Goal: Use online tool/utility

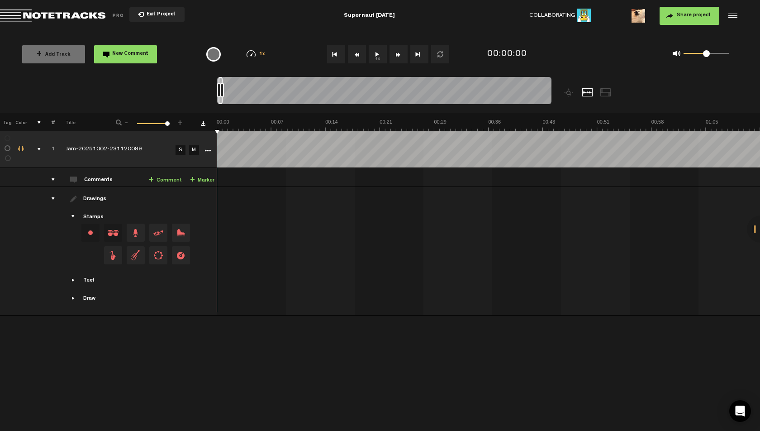
click at [453, 22] on md-toolbar "Exit Project Supernaut [DATE] Collaborating 1 Share project Save project" at bounding box center [380, 16] width 760 height 32
click at [465, 22] on md-toolbar "Exit Project Supernaut [DATE] Collaborating 1 Share project Save project" at bounding box center [380, 16] width 760 height 32
click at [374, 54] on button "1x" at bounding box center [378, 54] width 18 height 18
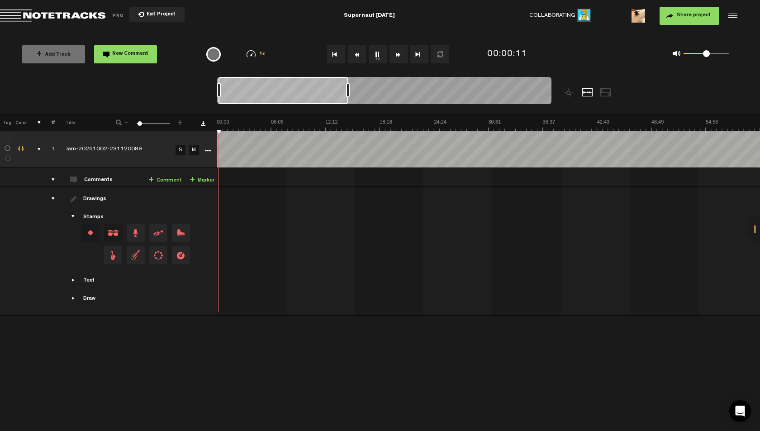
click at [350, 86] on div at bounding box center [384, 92] width 334 height 30
click at [221, 123] on img at bounding box center [760, 125] width 1087 height 13
click at [225, 123] on img at bounding box center [760, 125] width 1087 height 13
click at [228, 124] on img at bounding box center [760, 125] width 1087 height 13
click at [232, 123] on img at bounding box center [760, 125] width 1087 height 13
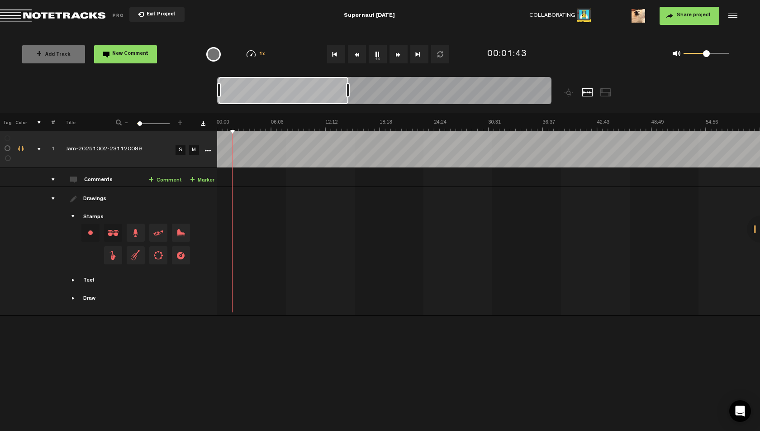
click at [235, 122] on img at bounding box center [760, 125] width 1087 height 13
click at [244, 123] on img at bounding box center [760, 125] width 1087 height 13
click at [257, 122] on img at bounding box center [760, 125] width 1087 height 13
click at [263, 123] on img at bounding box center [760, 125] width 1087 height 13
click at [270, 124] on img at bounding box center [760, 125] width 1087 height 13
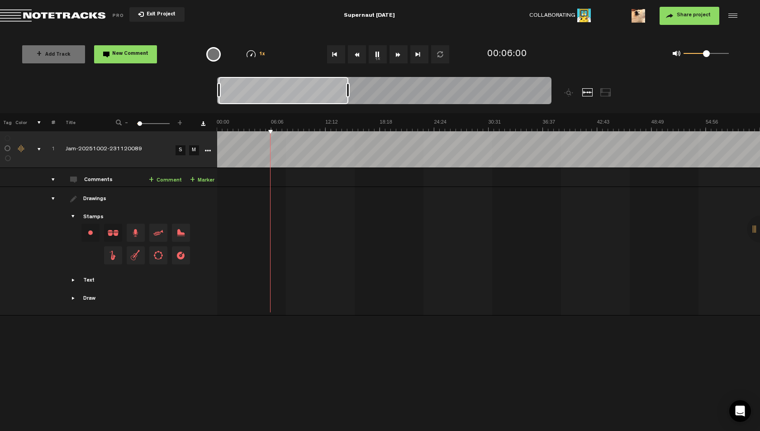
click at [278, 123] on img at bounding box center [760, 125] width 1087 height 13
click at [283, 123] on img at bounding box center [760, 125] width 1087 height 13
click at [310, 122] on img at bounding box center [760, 125] width 1087 height 13
click at [327, 123] on img at bounding box center [760, 125] width 1087 height 13
click at [336, 122] on img at bounding box center [760, 125] width 1087 height 13
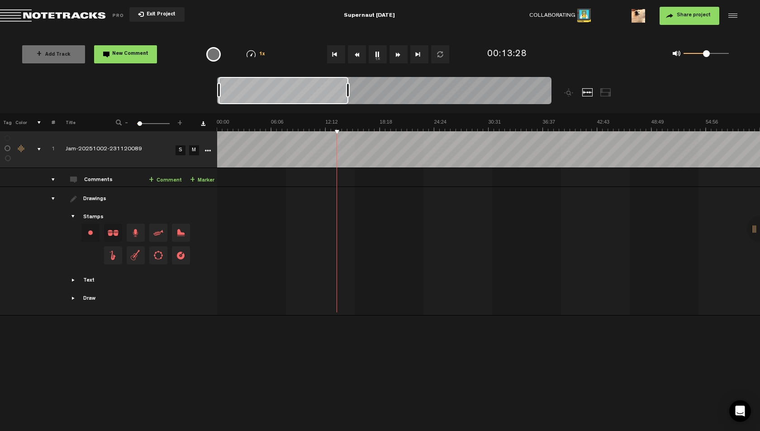
click at [348, 122] on img at bounding box center [760, 125] width 1087 height 13
click at [354, 121] on img at bounding box center [760, 125] width 1087 height 13
click at [356, 121] on img at bounding box center [760, 125] width 1087 height 13
click at [360, 120] on img at bounding box center [760, 125] width 1087 height 13
click at [366, 121] on img at bounding box center [760, 125] width 1087 height 13
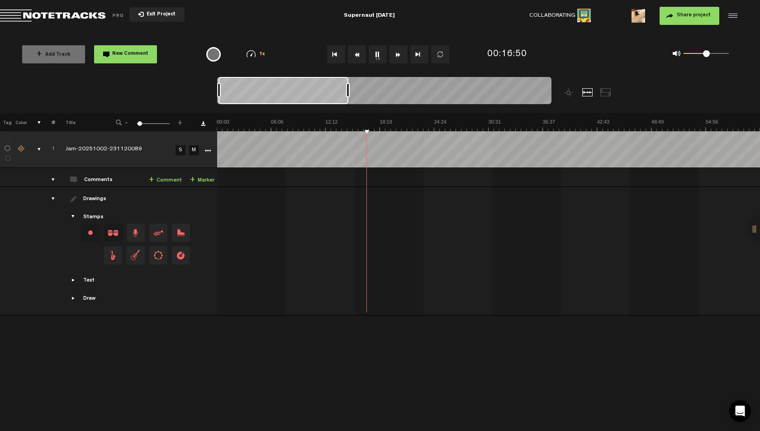
click at [375, 122] on img at bounding box center [760, 125] width 1087 height 13
click at [380, 121] on img at bounding box center [760, 125] width 1087 height 13
click at [386, 120] on img at bounding box center [760, 125] width 1087 height 13
click at [393, 119] on img at bounding box center [760, 125] width 1087 height 13
click at [403, 121] on img at bounding box center [760, 125] width 1087 height 13
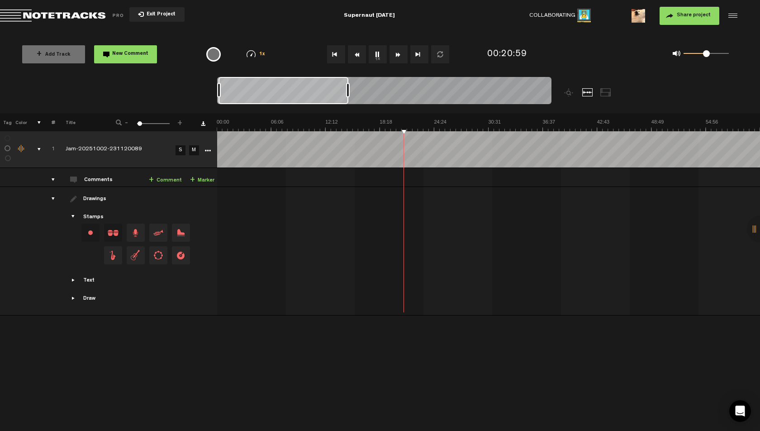
click at [420, 124] on img at bounding box center [760, 125] width 1087 height 13
click at [436, 122] on img at bounding box center [760, 125] width 1087 height 13
click at [449, 122] on img at bounding box center [760, 125] width 1087 height 13
click at [468, 119] on img at bounding box center [760, 125] width 1087 height 13
click at [515, 119] on img at bounding box center [760, 125] width 1087 height 13
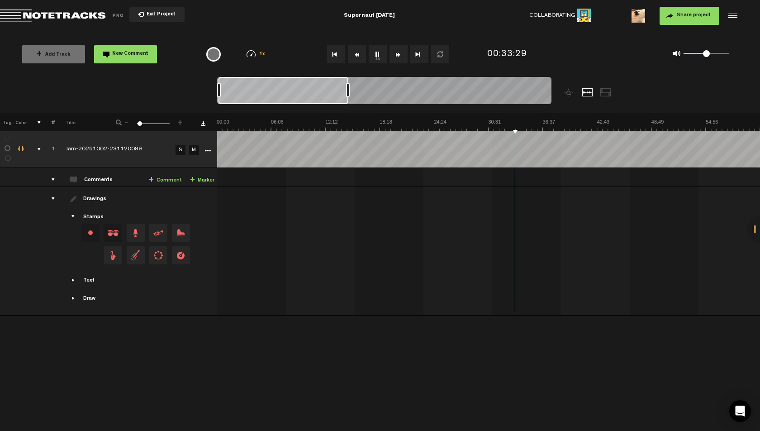
click at [523, 121] on img at bounding box center [760, 125] width 1087 height 13
click at [530, 122] on img at bounding box center [760, 125] width 1087 height 13
click at [536, 122] on img at bounding box center [760, 125] width 1087 height 13
click at [544, 120] on img at bounding box center [760, 125] width 1087 height 13
click at [550, 119] on img at bounding box center [760, 125] width 1087 height 13
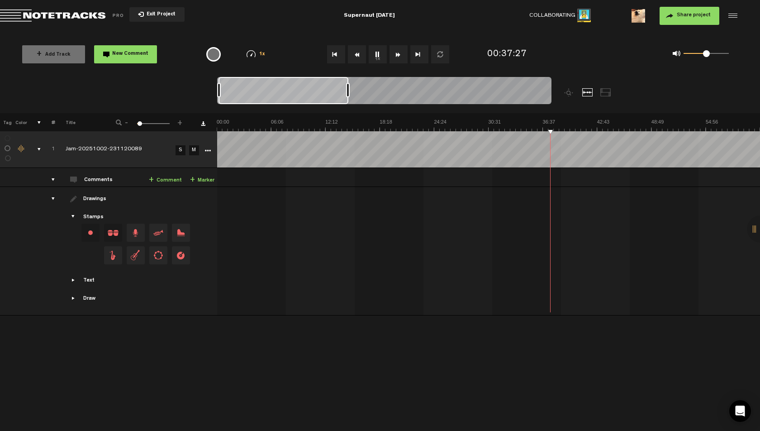
click at [556, 121] on img at bounding box center [760, 125] width 1087 height 13
click at [560, 120] on img at bounding box center [760, 125] width 1087 height 13
click at [568, 122] on img at bounding box center [760, 125] width 1087 height 13
click at [571, 122] on img at bounding box center [760, 125] width 1087 height 13
click at [574, 121] on img at bounding box center [760, 125] width 1087 height 13
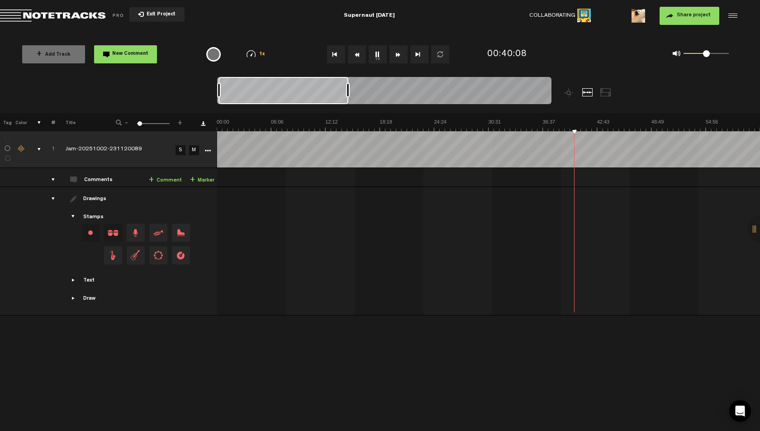
click at [579, 120] on img at bounding box center [760, 125] width 1087 height 13
click at [582, 121] on img at bounding box center [760, 125] width 1087 height 13
click at [593, 124] on img at bounding box center [760, 125] width 1087 height 13
click at [581, 122] on img at bounding box center [760, 125] width 1087 height 13
click at [606, 124] on img at bounding box center [760, 125] width 1087 height 13
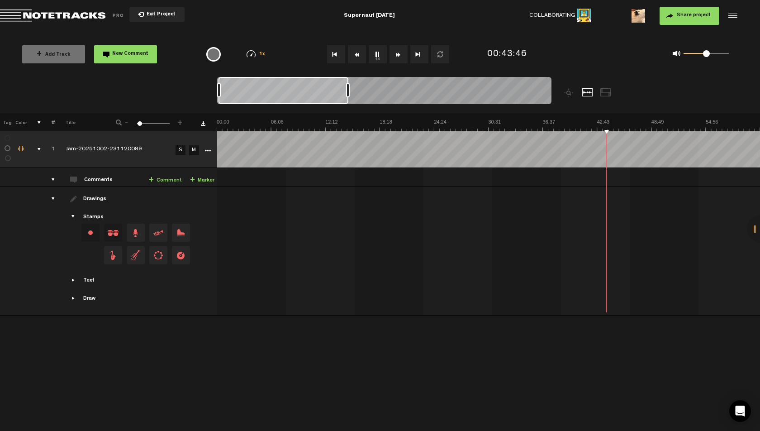
click at [601, 124] on img at bounding box center [760, 125] width 1087 height 13
click at [604, 123] on img at bounding box center [760, 125] width 1087 height 13
click at [600, 123] on img at bounding box center [760, 125] width 1087 height 13
drag, startPoint x: 705, startPoint y: 55, endPoint x: 712, endPoint y: 55, distance: 6.8
click at [712, 55] on span at bounding box center [711, 53] width 7 height 7
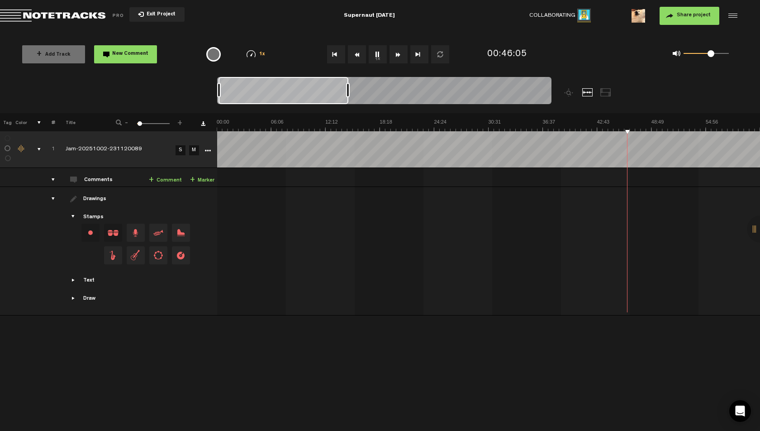
click at [711, 57] on span at bounding box center [711, 53] width 7 height 7
click at [710, 55] on span at bounding box center [709, 53] width 7 height 7
click at [564, 127] on img at bounding box center [542, 125] width 1087 height 13
click at [572, 124] on img at bounding box center [542, 125] width 1087 height 13
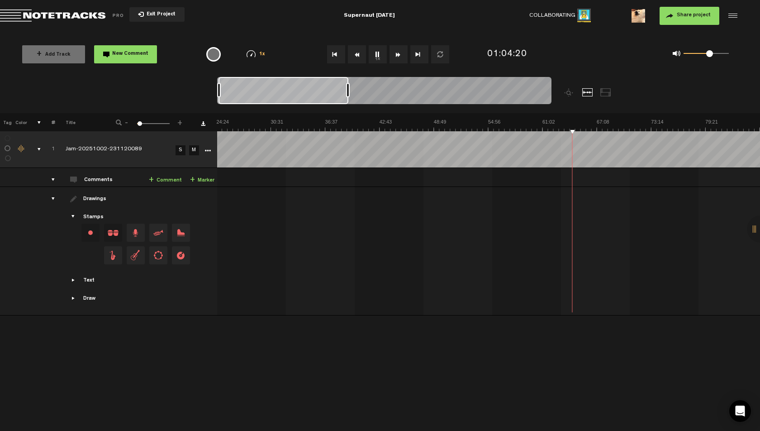
click at [574, 124] on img at bounding box center [542, 125] width 1087 height 13
click at [578, 124] on img at bounding box center [542, 125] width 1087 height 13
click at [585, 121] on img at bounding box center [542, 125] width 1087 height 13
click at [589, 122] on img at bounding box center [542, 125] width 1087 height 13
click at [592, 122] on img at bounding box center [542, 125] width 1087 height 13
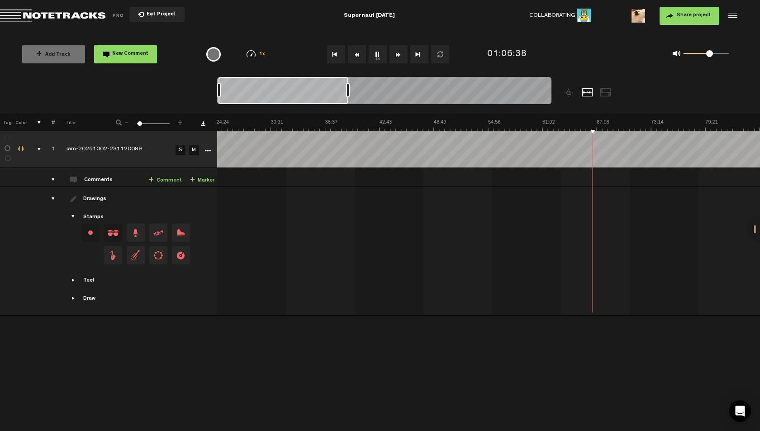
click at [605, 121] on img at bounding box center [542, 125] width 1087 height 13
click at [620, 121] on img at bounding box center [542, 125] width 1087 height 13
click at [640, 122] on img at bounding box center [542, 125] width 1087 height 13
click at [639, 122] on img at bounding box center [542, 125] width 1087 height 13
click at [648, 123] on img at bounding box center [542, 125] width 1087 height 13
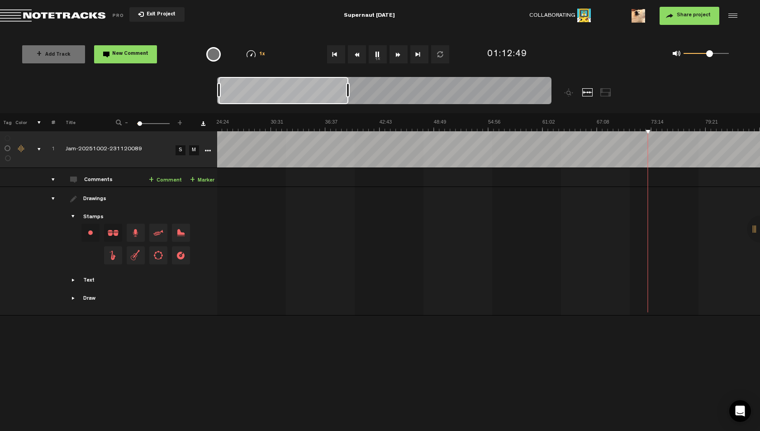
click at [651, 122] on img at bounding box center [542, 125] width 1087 height 13
click at [655, 121] on img at bounding box center [542, 125] width 1087 height 13
click at [645, 123] on img at bounding box center [542, 125] width 1087 height 13
click at [714, 54] on span at bounding box center [714, 53] width 7 height 7
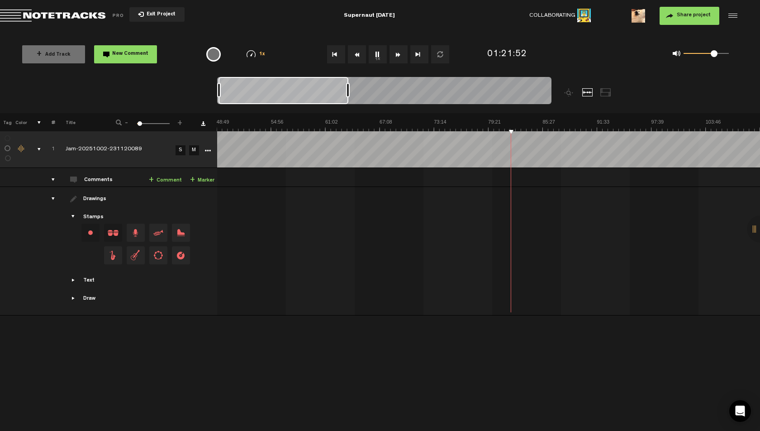
click at [480, 28] on md-toolbar "Exit Project Supernaut [DATE] Collaborating 1 Share project Save project" at bounding box center [380, 16] width 760 height 32
click at [518, 123] on img at bounding box center [325, 125] width 1087 height 13
click at [523, 122] on img at bounding box center [325, 125] width 1087 height 13
click at [530, 120] on img at bounding box center [325, 125] width 1087 height 13
click at [536, 121] on img at bounding box center [325, 125] width 1087 height 13
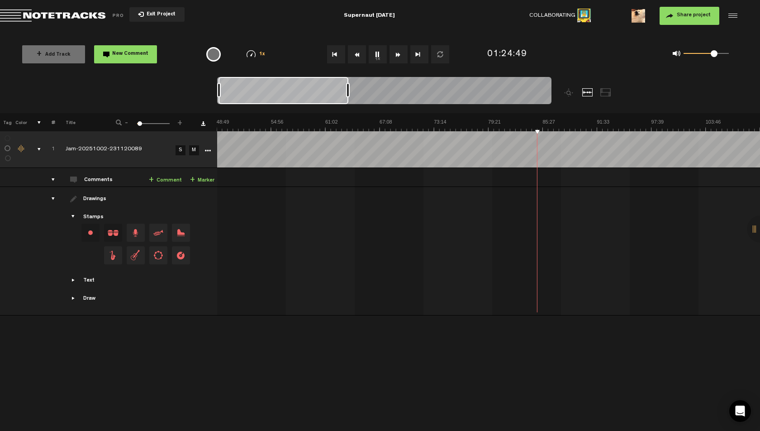
click at [658, 67] on div "+ Add Track New Comment 1x 0.25x 0.5x 0.75x 1x 1.25x 1.5x 1.75x 2x All emojis 😀…" at bounding box center [380, 54] width 760 height 45
click at [711, 55] on span at bounding box center [712, 53] width 7 height 7
click at [463, 20] on md-toolbar "Exit Project Supernaut [DATE] Collaborating 1 Share project Save project" at bounding box center [380, 16] width 760 height 32
click at [447, 28] on md-toolbar "Exit Project Supernaut [DATE] Collaborating 1 Share project Save project" at bounding box center [380, 16] width 760 height 32
drag, startPoint x: 709, startPoint y: 56, endPoint x: 716, endPoint y: 56, distance: 7.7
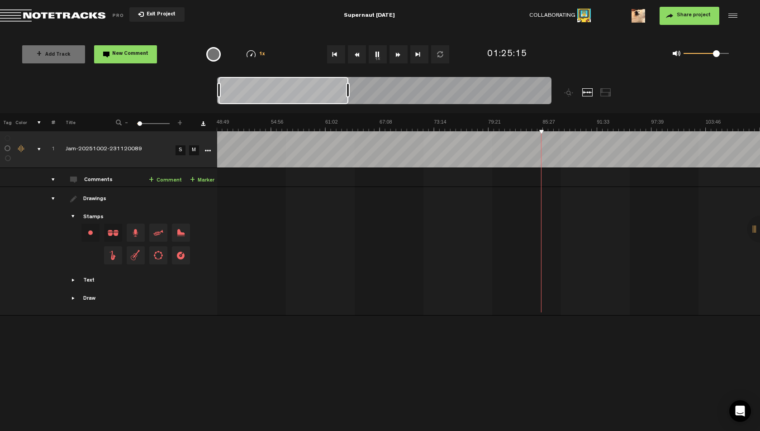
click at [716, 56] on span at bounding box center [716, 53] width 7 height 7
click at [475, 23] on md-toolbar "Exit Project Supernaut [DATE] Collaborating 1 Share project Save project" at bounding box center [380, 16] width 760 height 32
click at [495, 11] on div "Collaborating 1 Share project Save project" at bounding box center [615, 16] width 246 height 18
